Goal: Navigation & Orientation: Find specific page/section

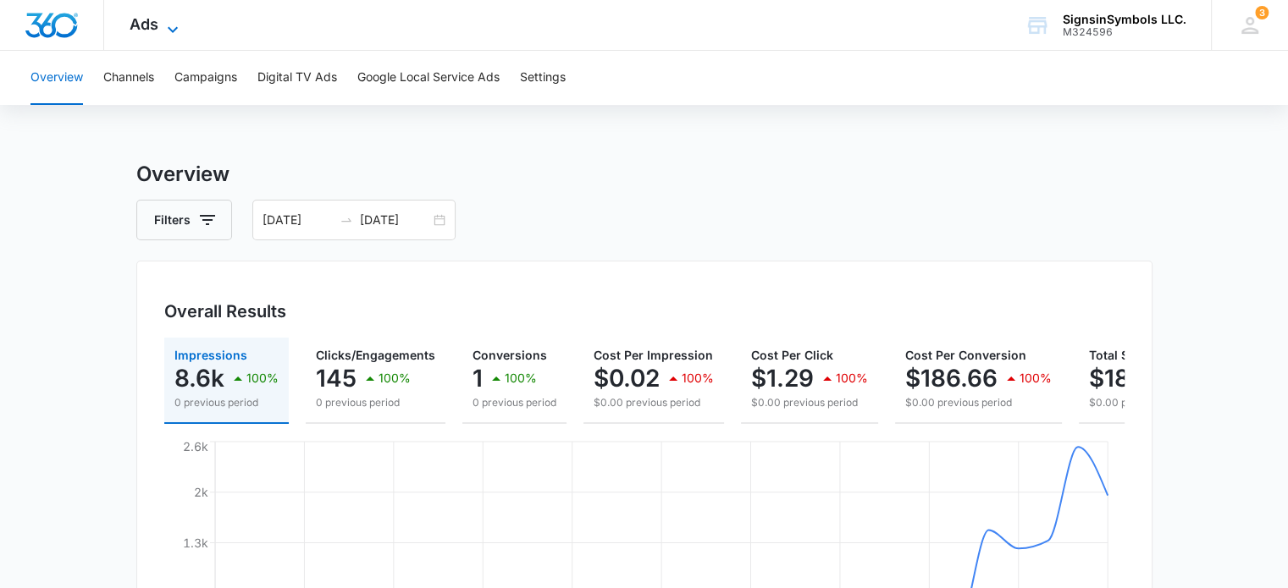
click at [163, 27] on icon at bounding box center [173, 29] width 20 height 20
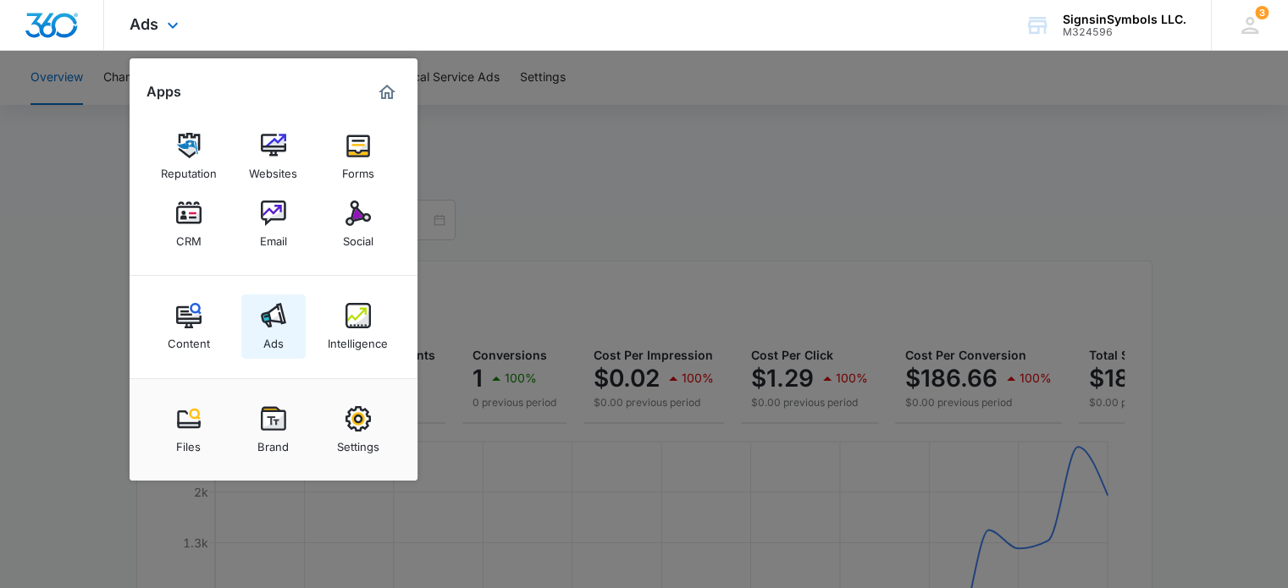
click at [259, 310] on link "Ads" at bounding box center [273, 327] width 64 height 64
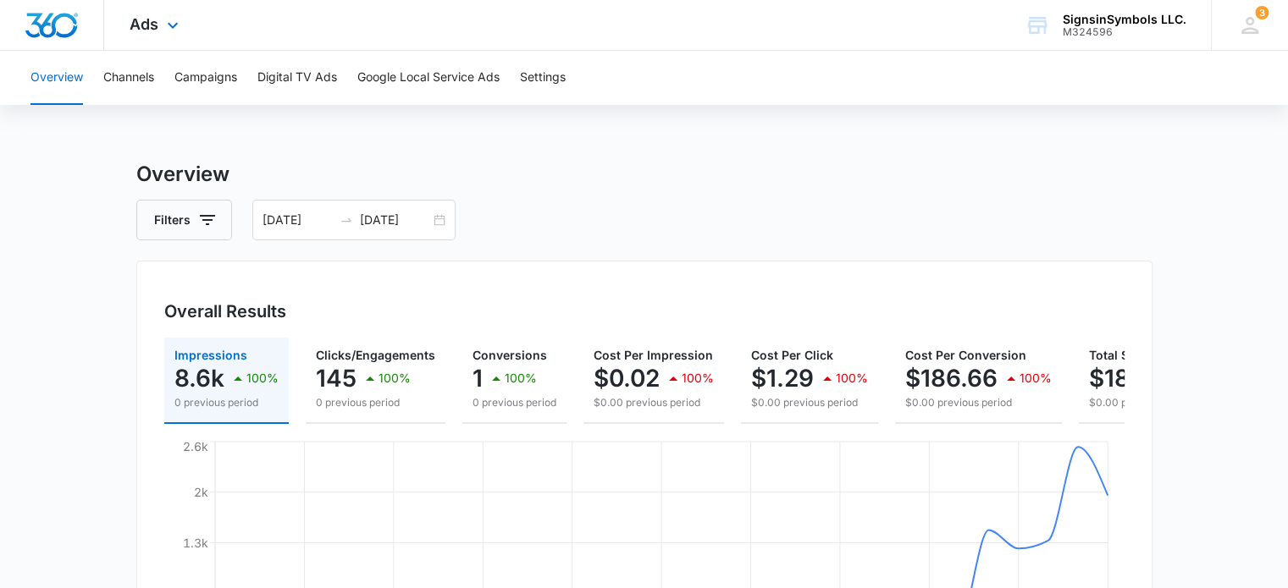
click at [155, 36] on div "Ads Apps Reputation Websites Forms CRM Email Social Content Ads Intelligence Fi…" at bounding box center [156, 25] width 104 height 50
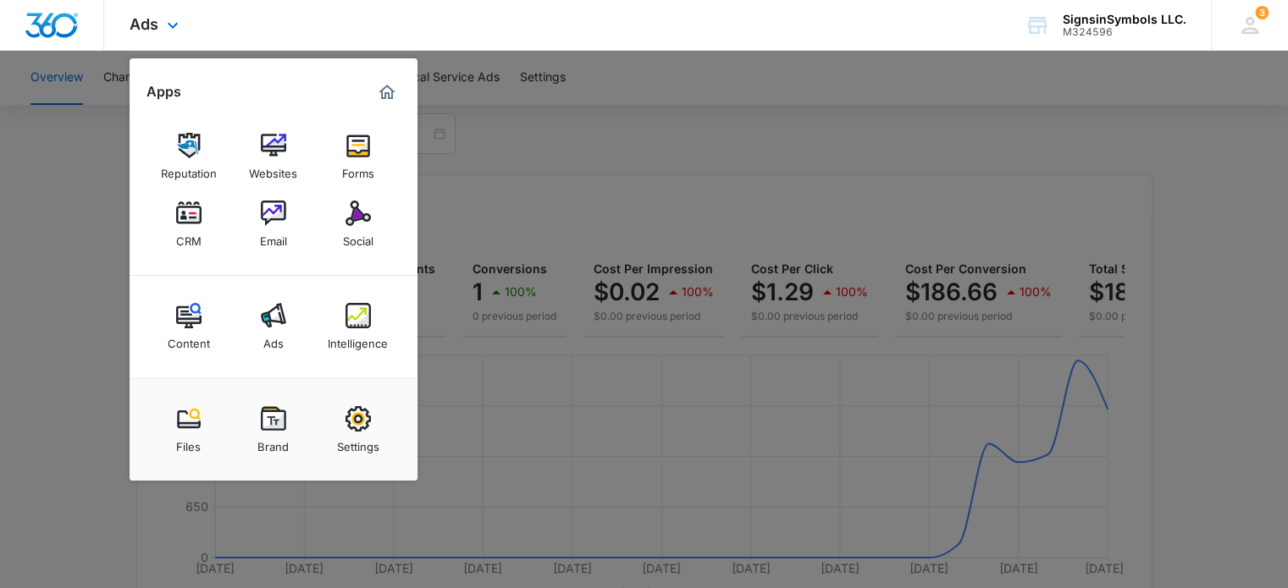
scroll to position [88, 0]
click at [363, 215] on img at bounding box center [357, 213] width 25 height 25
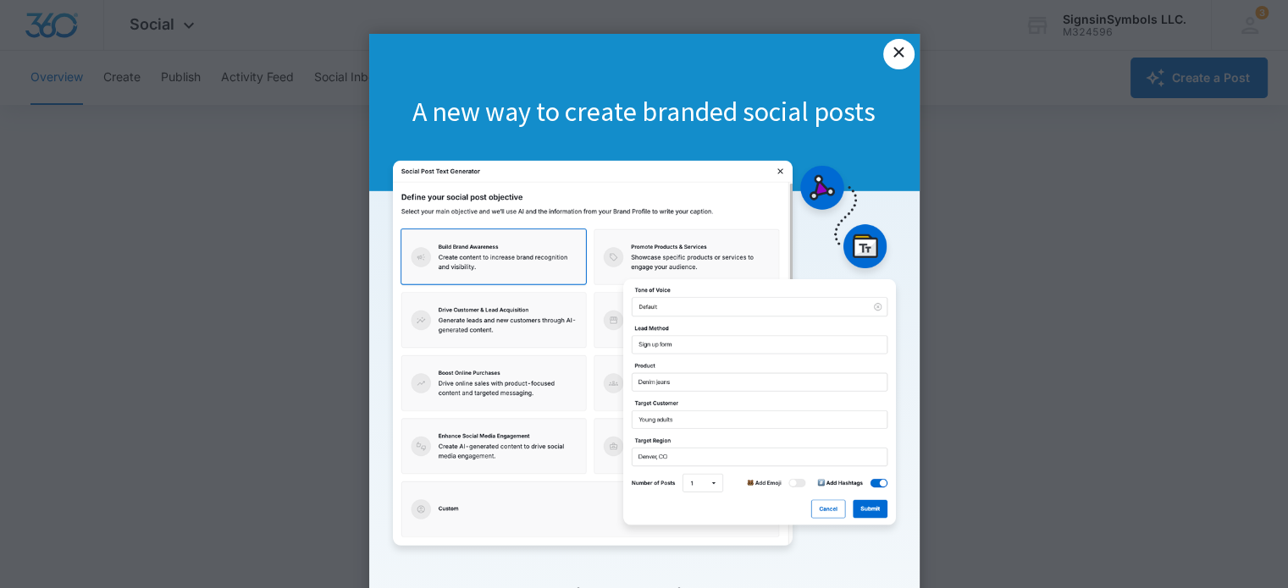
click at [892, 61] on link "×" at bounding box center [898, 54] width 30 height 30
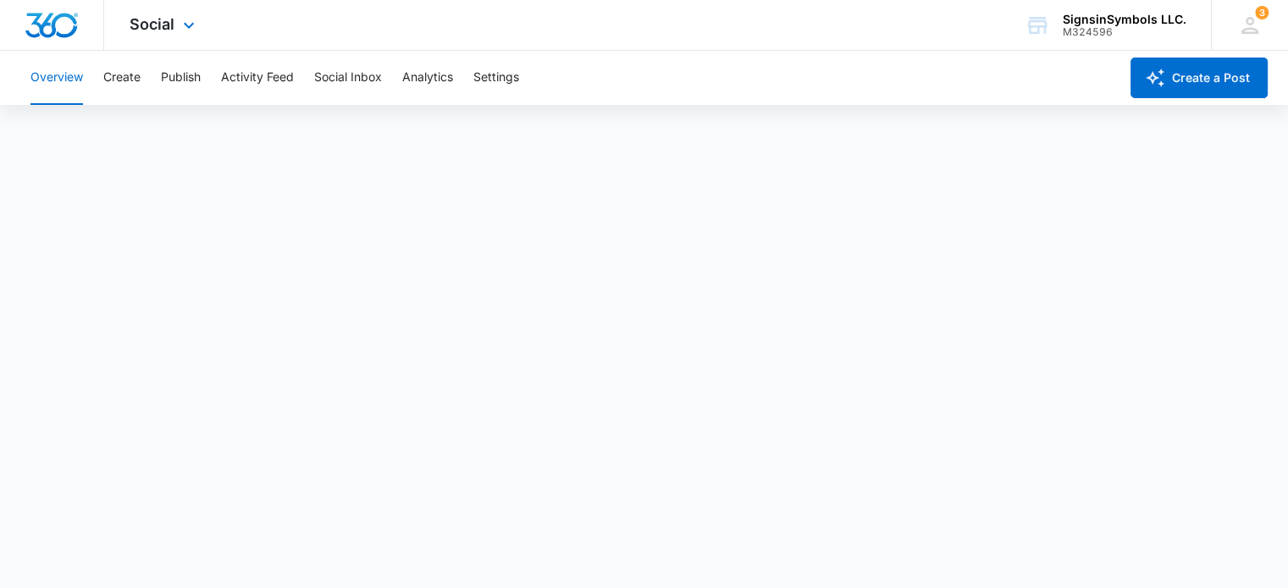
click at [141, 33] on div "Social Apps Reputation Websites Forms CRM Email Social Content Ads Intelligence…" at bounding box center [164, 25] width 120 height 50
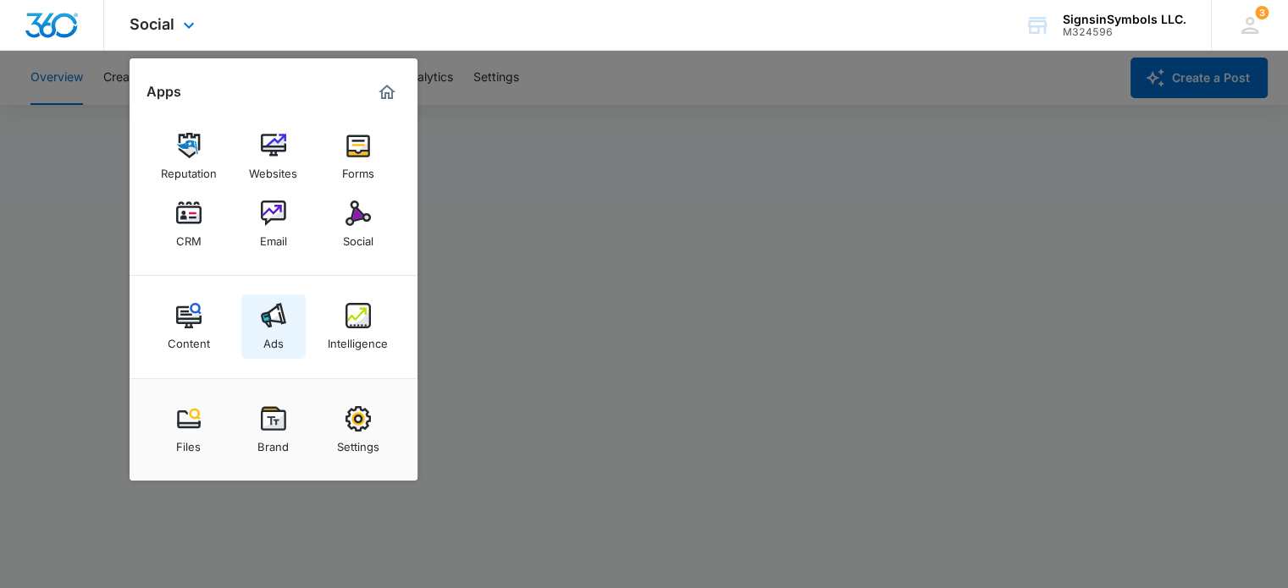
click at [251, 327] on link "Ads" at bounding box center [273, 327] width 64 height 64
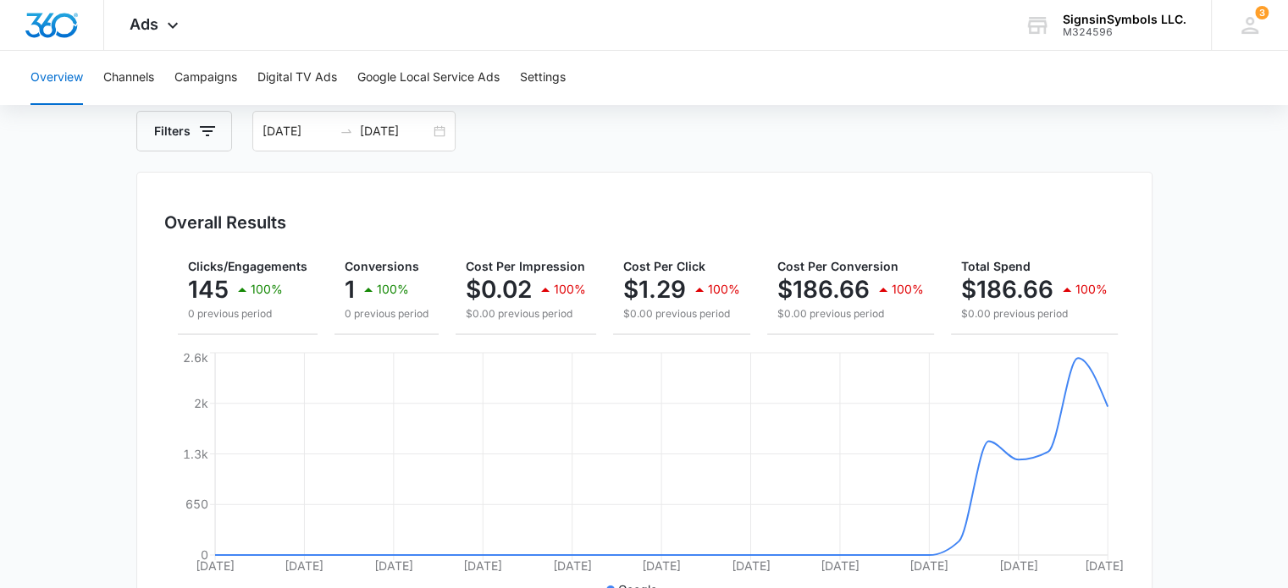
scroll to position [88, 0]
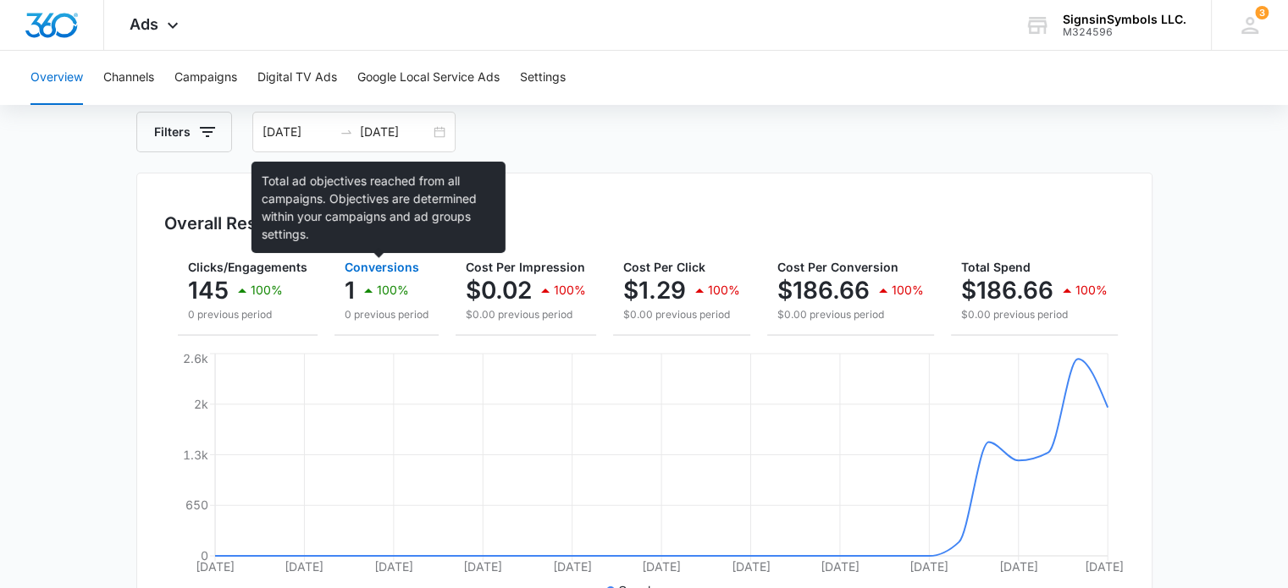
click at [357, 270] on span "Conversions" at bounding box center [382, 267] width 75 height 14
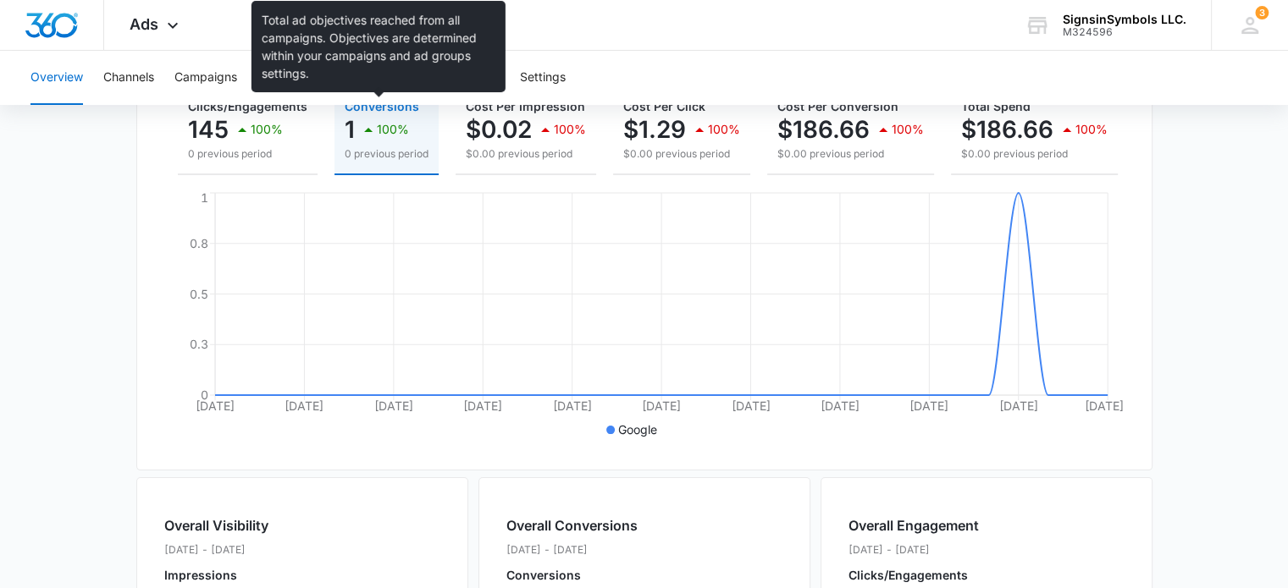
scroll to position [247, 0]
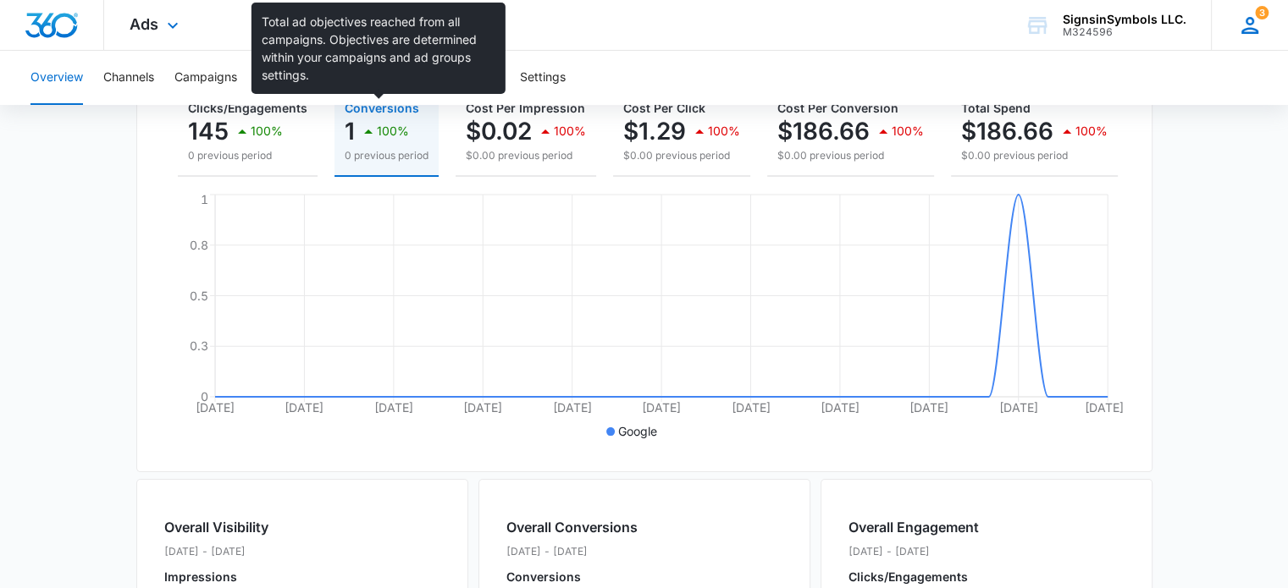
click at [1243, 35] on icon at bounding box center [1249, 25] width 25 height 25
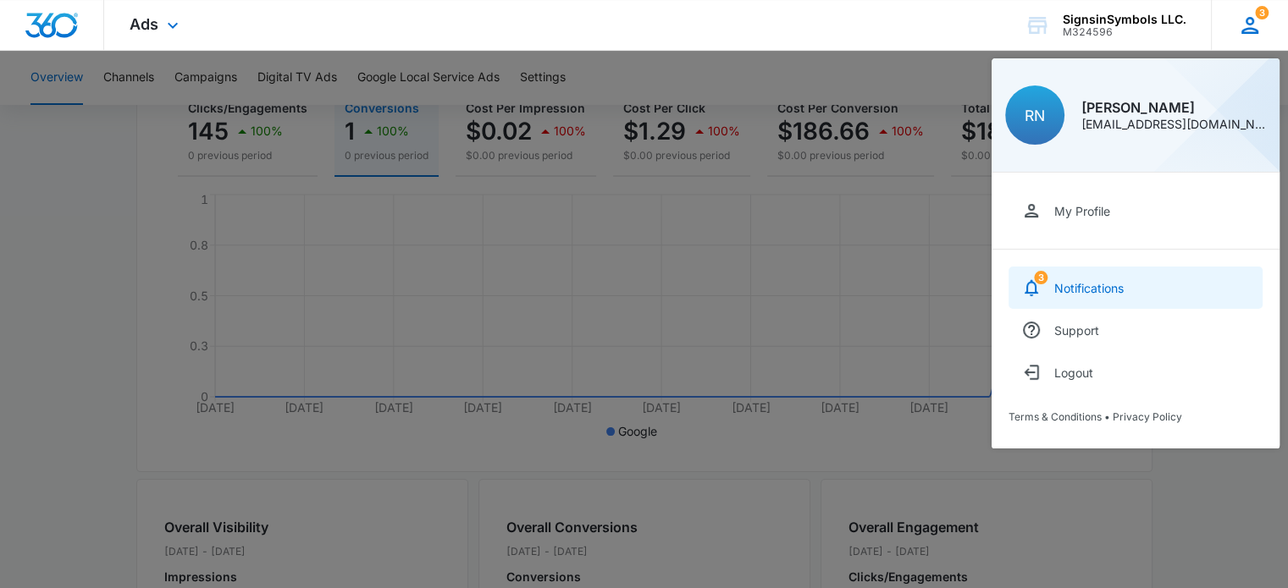
click at [1121, 276] on link "3 Notifications" at bounding box center [1135, 288] width 254 height 42
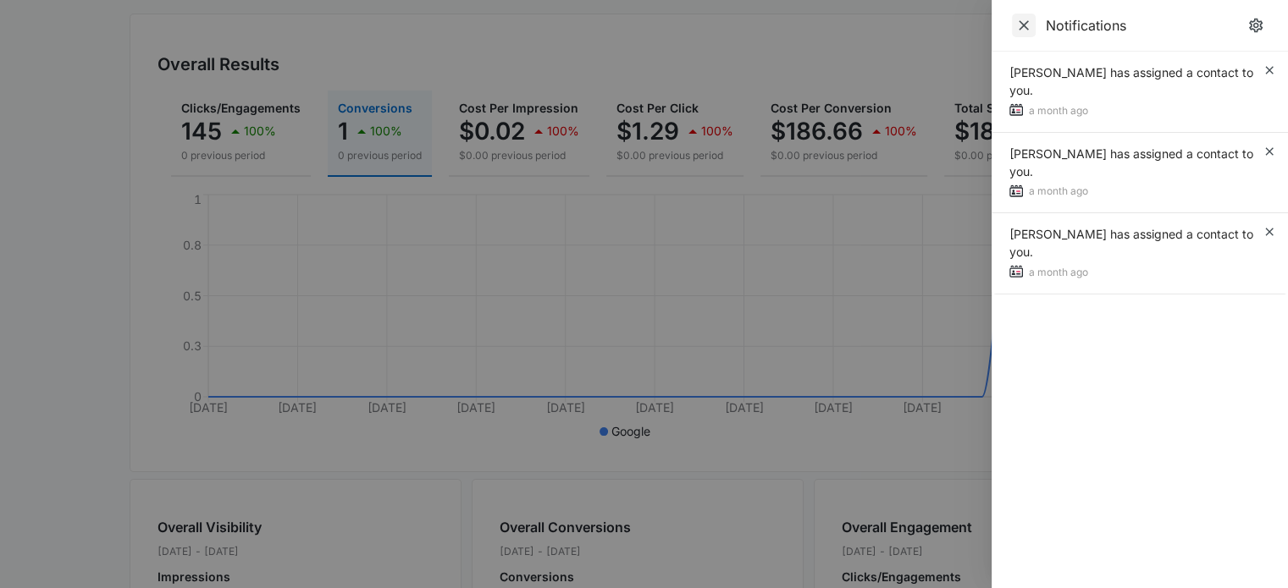
click at [1025, 34] on span "Close" at bounding box center [1024, 26] width 24 height 24
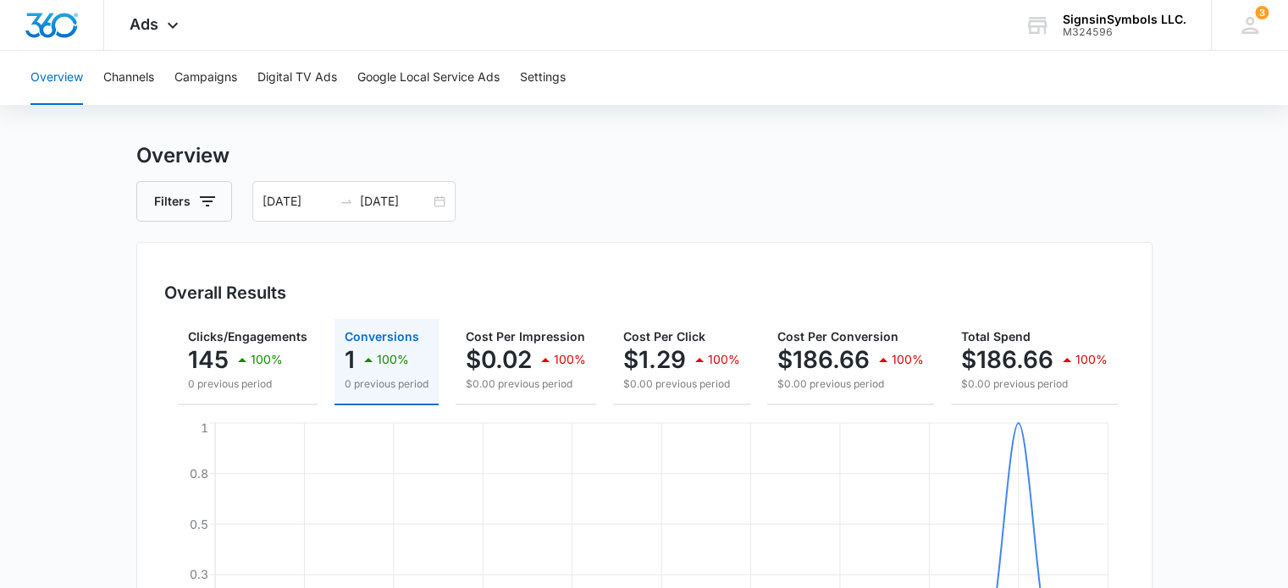
scroll to position [10, 0]
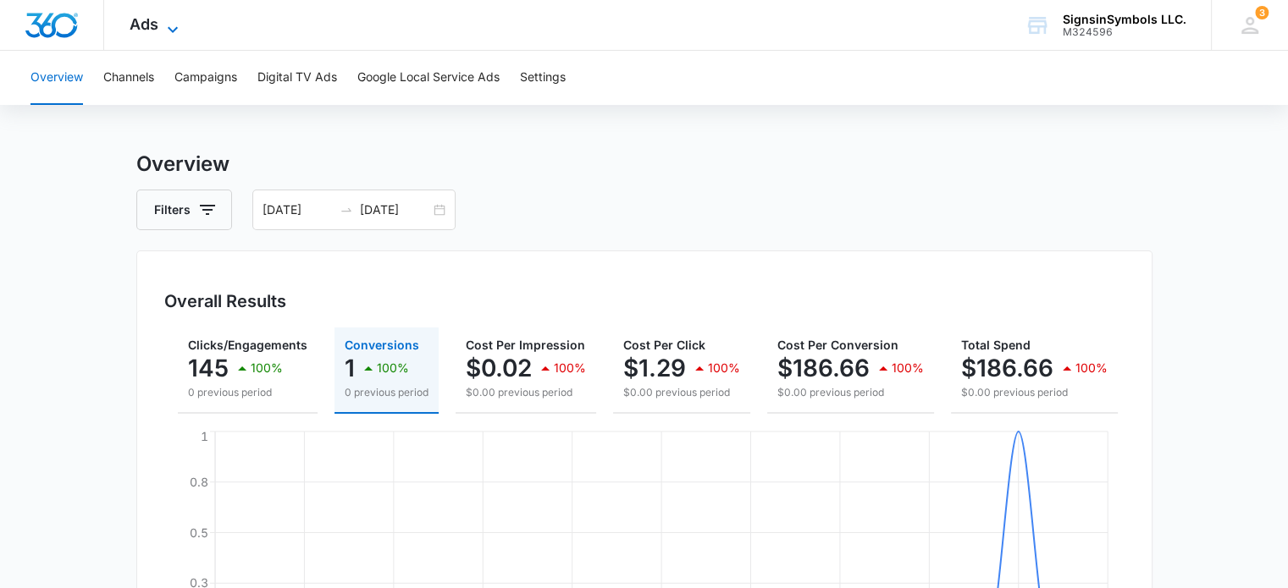
click at [152, 29] on span "Ads" at bounding box center [144, 24] width 29 height 18
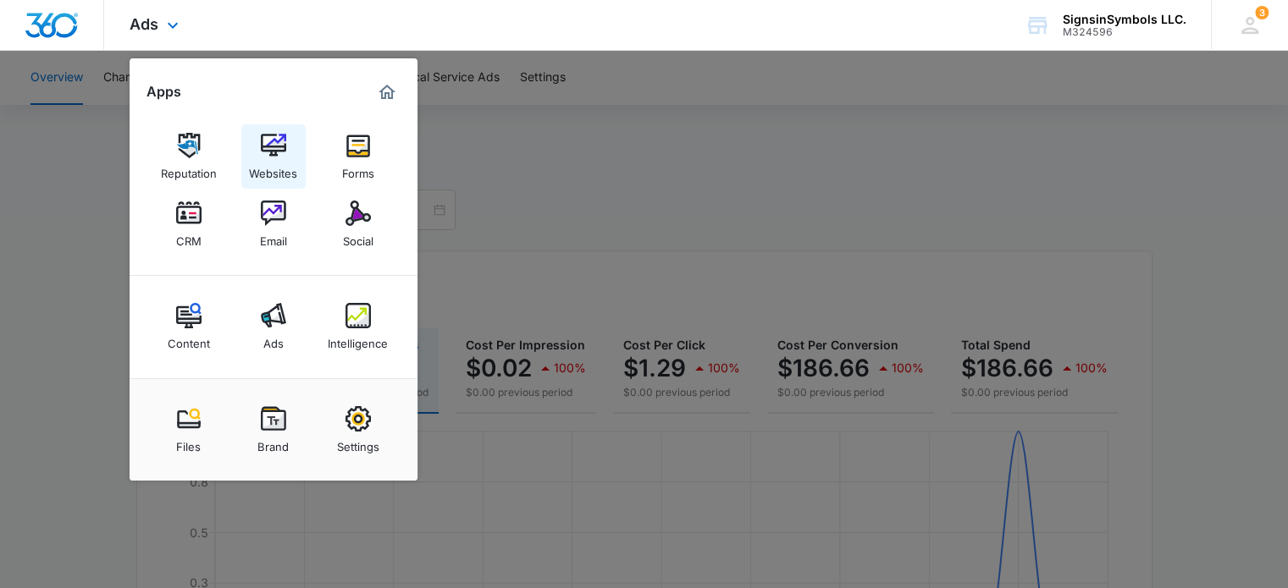
click at [261, 166] on div "Websites" at bounding box center [273, 169] width 48 height 22
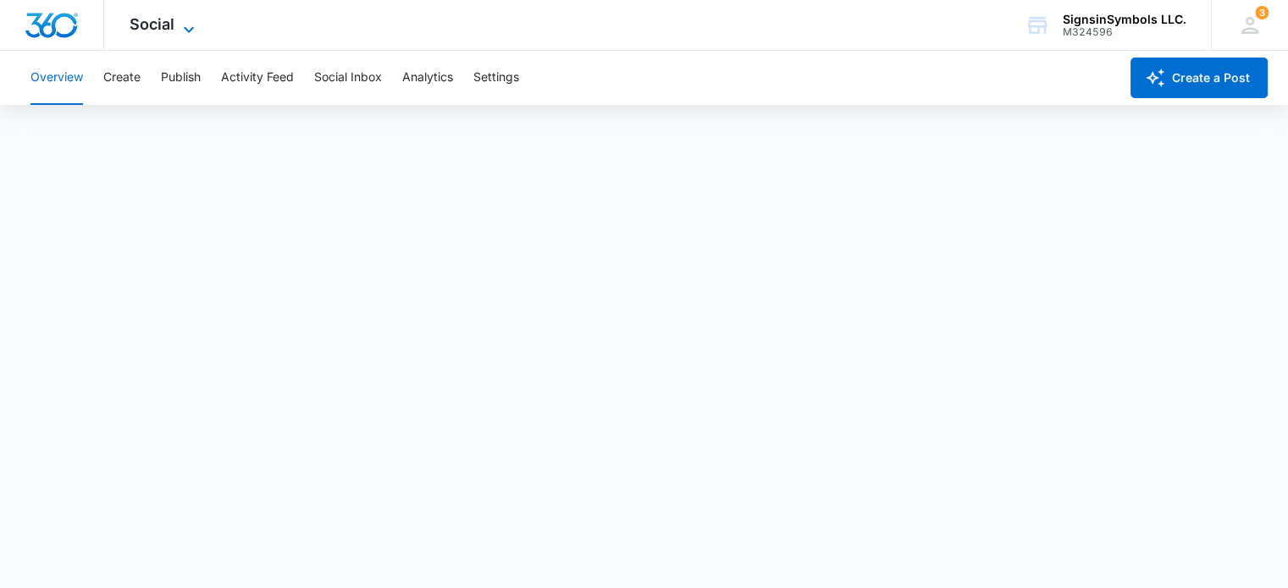
click at [181, 30] on icon at bounding box center [189, 29] width 20 height 20
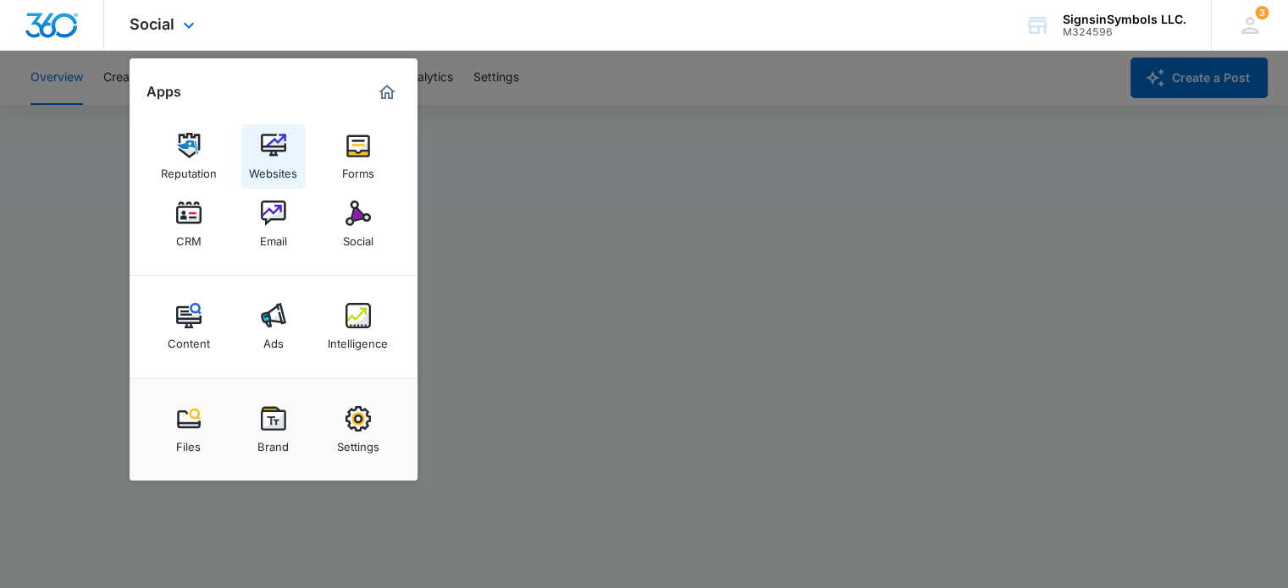
click at [286, 157] on link "Websites" at bounding box center [273, 156] width 64 height 64
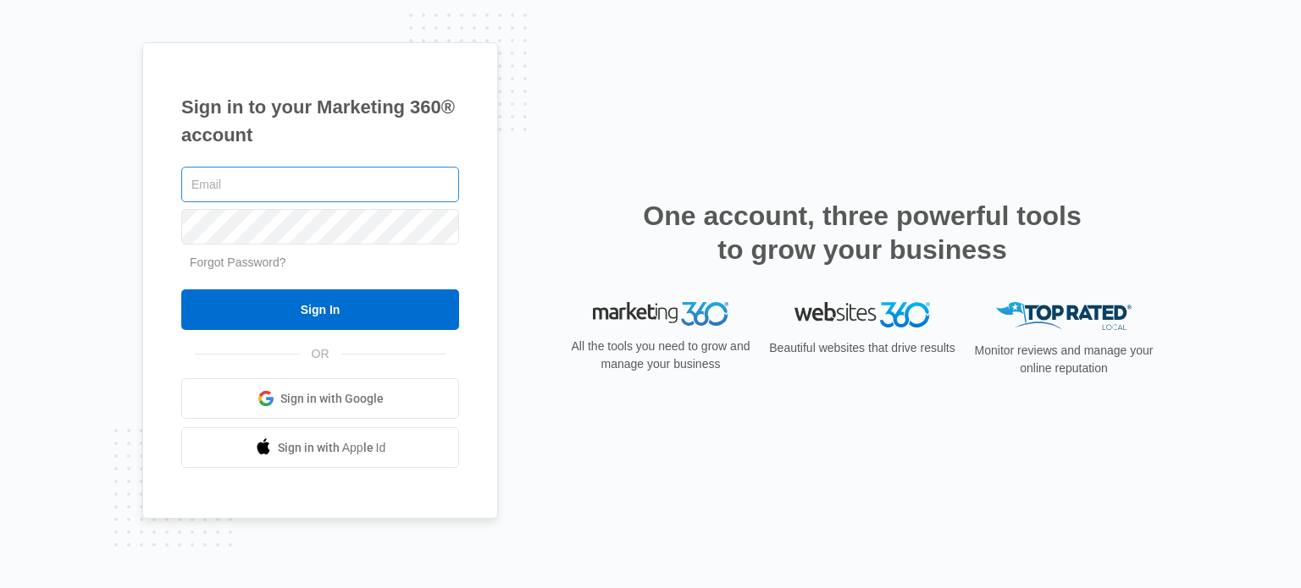
click at [237, 185] on input "text" at bounding box center [320, 185] width 278 height 36
type input "sales@signsinsymbols.com"
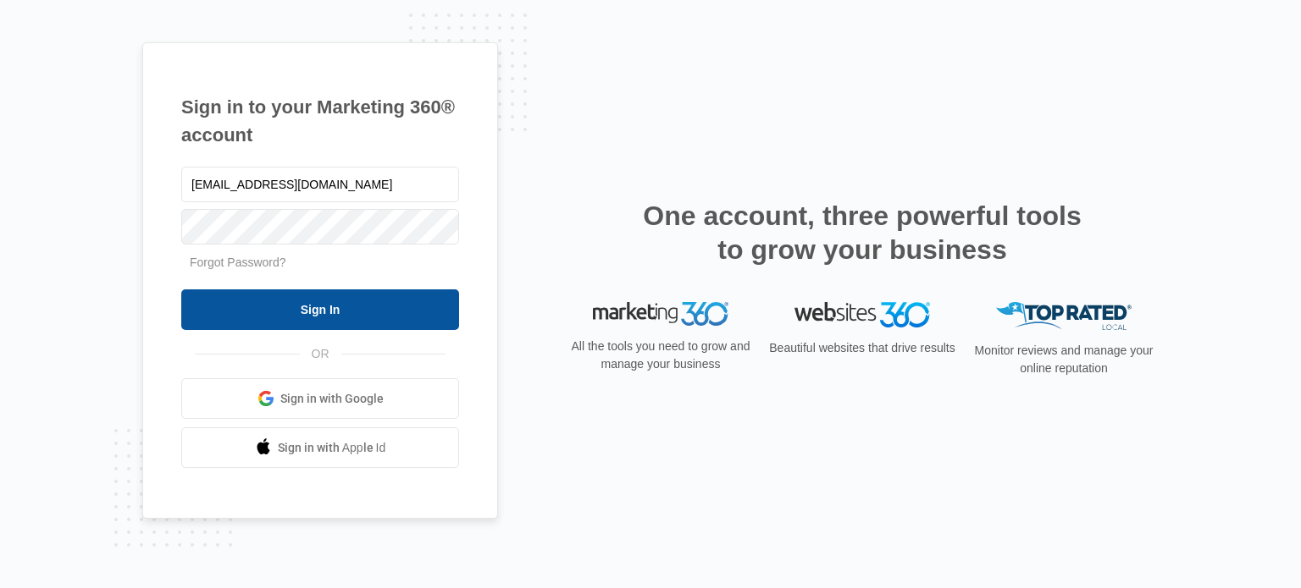
click at [253, 304] on input "Sign In" at bounding box center [320, 310] width 278 height 41
